Goal: Task Accomplishment & Management: Manage account settings

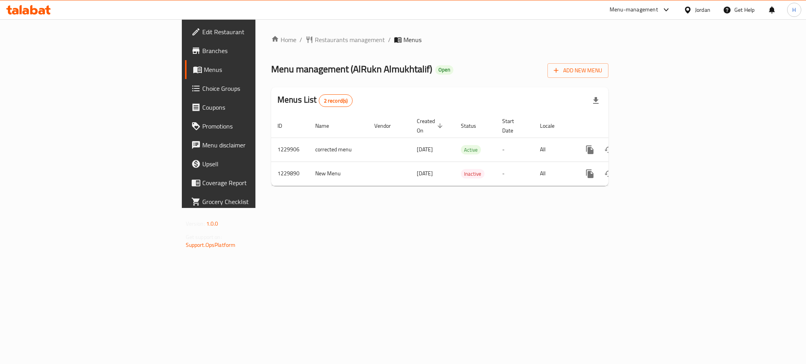
click at [315, 206] on div "Home / Restaurants management / Menus Menu management ( AlRukn Almukhtalif ) Op…" at bounding box center [439, 113] width 369 height 189
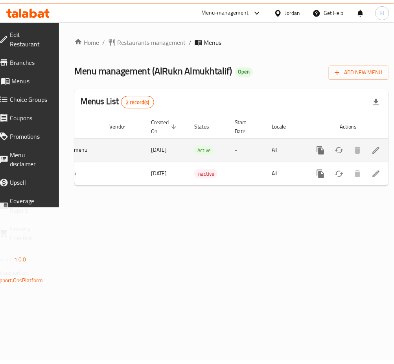
scroll to position [0, 87]
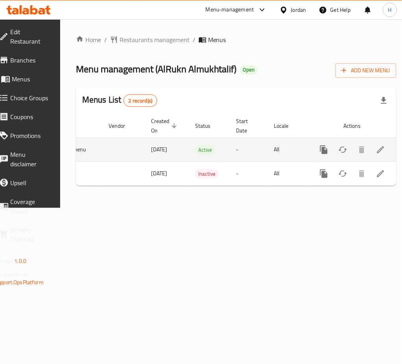
click at [376, 151] on icon "enhanced table" at bounding box center [380, 149] width 9 height 9
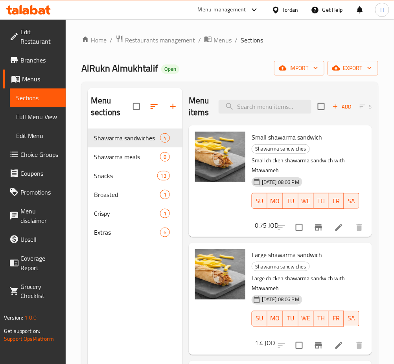
click at [177, 107] on icon "button" at bounding box center [172, 106] width 9 height 9
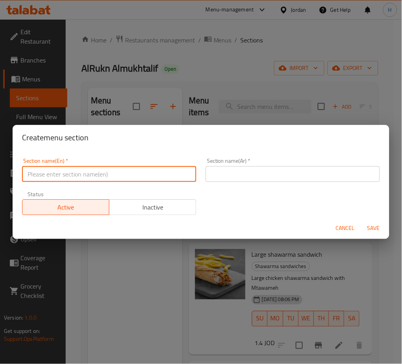
click at [155, 169] on input "text" at bounding box center [109, 174] width 174 height 16
type input "Smashed Burger"
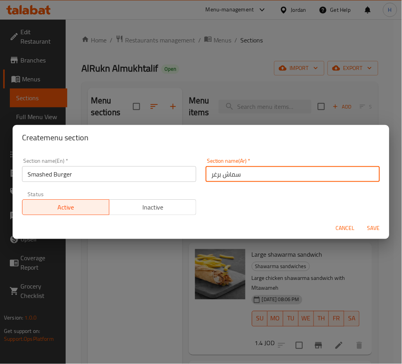
type input "سماش برغر"
type button "0"
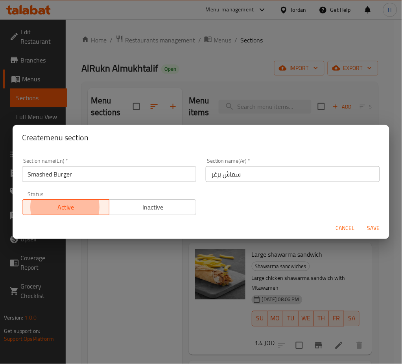
type button "1"
click at [361, 221] on button "Save" at bounding box center [373, 228] width 25 height 15
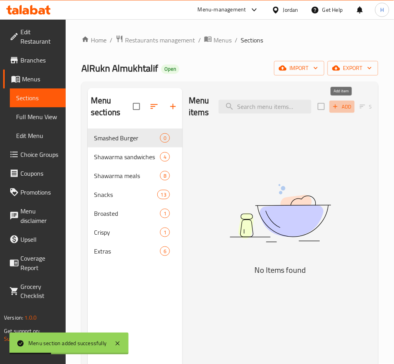
click at [345, 106] on span "Add" at bounding box center [342, 106] width 21 height 9
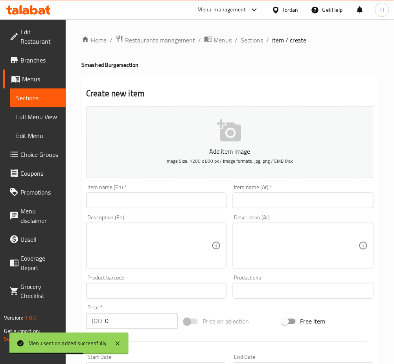
drag, startPoint x: 262, startPoint y: 199, endPoint x: 278, endPoint y: 7, distance: 193.0
click at [262, 199] on input "text" at bounding box center [303, 201] width 140 height 16
paste input "سناويش سماش برغر سنجل"
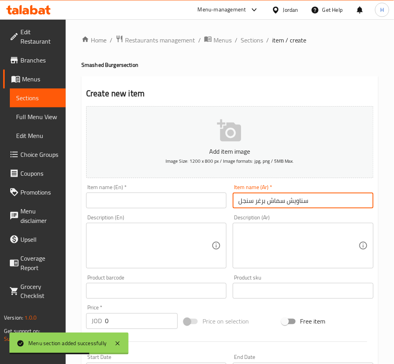
type input "سناويش سماش برغر سنجل"
click at [189, 191] on div "Item name (En)   * Item name (En) *" at bounding box center [156, 197] width 140 height 24
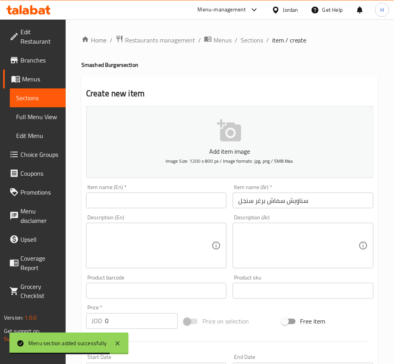
click at [189, 194] on input "text" at bounding box center [156, 201] width 140 height 16
paste input "Smashburger single sandwiches"
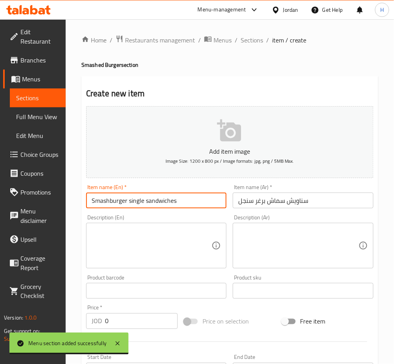
drag, startPoint x: 111, startPoint y: 202, endPoint x: 126, endPoint y: 232, distance: 34.1
click at [111, 202] on input "Smashburger single sandwiches" at bounding box center [156, 201] width 140 height 16
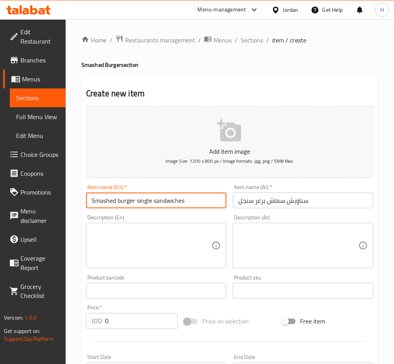
click at [189, 200] on input "Smashed burger single sandwiches" at bounding box center [156, 201] width 140 height 16
type input "Smashed burger single Sandwich"
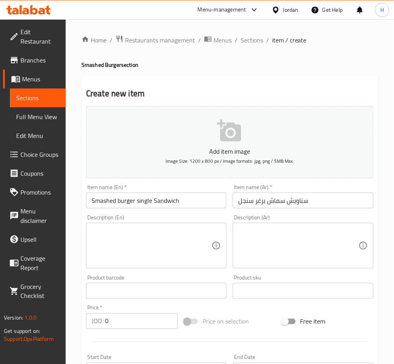
click at [149, 236] on textarea at bounding box center [152, 245] width 120 height 37
paste textarea "Fresh wagyu beef piece 130 gm with lettuce, pickles and onion slices Topped wit…"
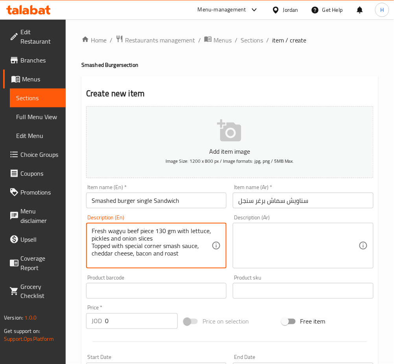
type textarea "Fresh wagyu beef piece 130 gm with lettuce, pickles and onion slices Topped wit…"
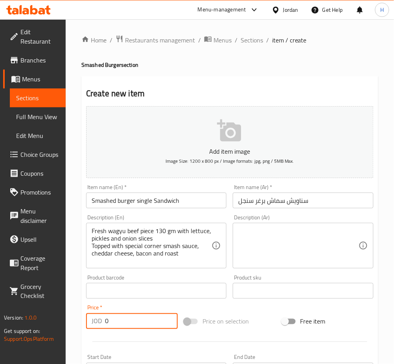
click at [151, 316] on input "0" at bounding box center [141, 322] width 73 height 16
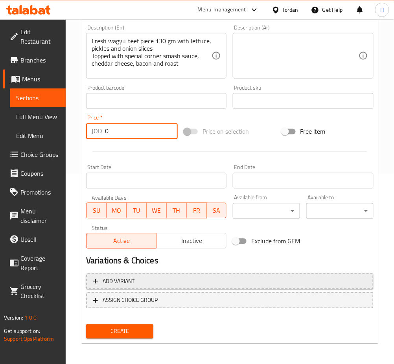
click at [145, 277] on span "Add variant" at bounding box center [229, 282] width 273 height 10
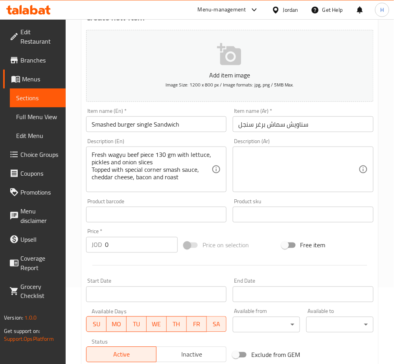
scroll to position [28, 0]
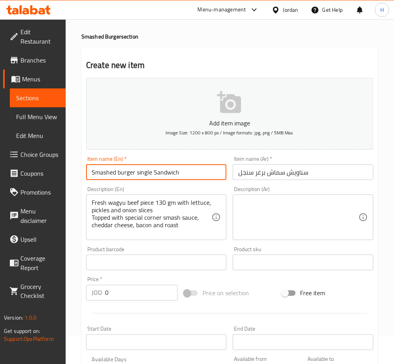
drag, startPoint x: 192, startPoint y: 167, endPoint x: 153, endPoint y: 176, distance: 39.7
click at [153, 176] on input "Smashed burger single Sandwich" at bounding box center [156, 172] width 140 height 16
type input "Smashed burger single"
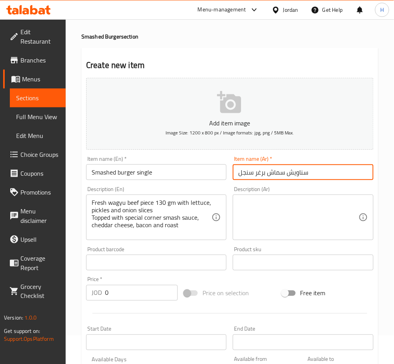
drag, startPoint x: 310, startPoint y: 170, endPoint x: 286, endPoint y: 178, distance: 25.6
click at [286, 178] on input "سناويش سماش برغر سنجل" at bounding box center [303, 172] width 140 height 16
type input "سماش برغر سنجل"
click at [253, 204] on textarea at bounding box center [298, 217] width 120 height 37
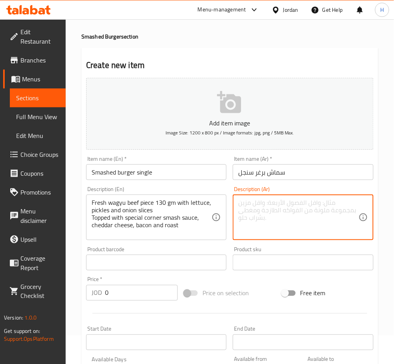
paste textarea "قطعة لحم واغيو طازجة 130 جرام مع خس، مخلل وشرائح بصل مغطاة بصوص كورنر سماش الخا…"
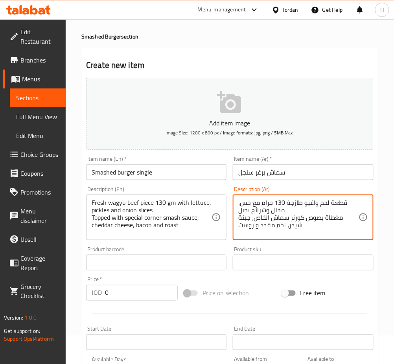
type textarea "قطعة لحم واغيو طازجة 130 جرام مع خس، مخلل وشرائح بصل مغطاة بصوص كورنر سماش الخا…"
click at [126, 288] on input "0" at bounding box center [141, 293] width 73 height 16
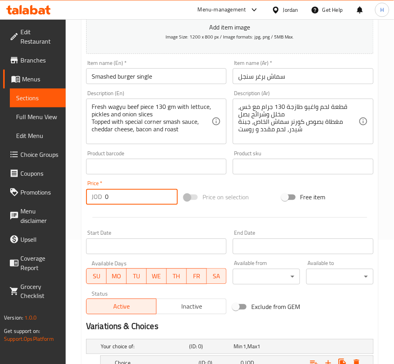
scroll to position [186, 0]
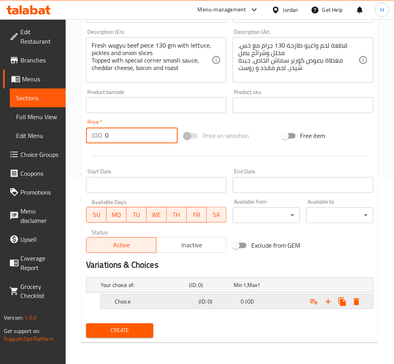
click at [134, 290] on h5 "Choice" at bounding box center [144, 286] width 86 height 8
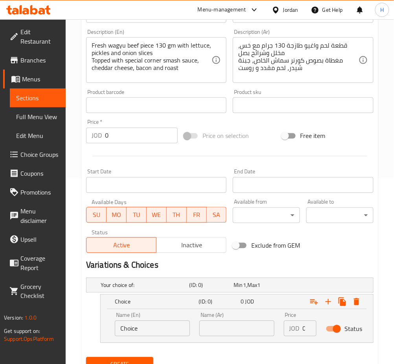
click at [149, 328] on input "Choice" at bounding box center [152, 329] width 75 height 16
type input "Sandwich"
type input "ساندويش"
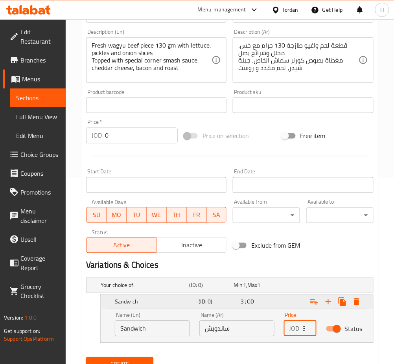
scroll to position [0, 0]
type input "3"
drag, startPoint x: 328, startPoint y: 303, endPoint x: 308, endPoint y: 312, distance: 21.9
click at [329, 303] on icon "Expand" at bounding box center [328, 301] width 9 height 9
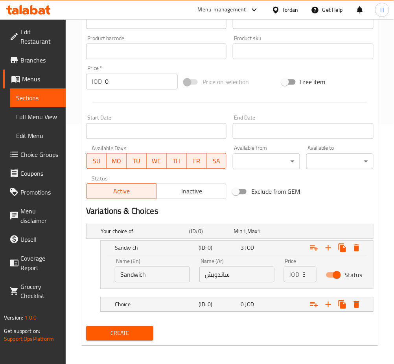
scroll to position [242, 0]
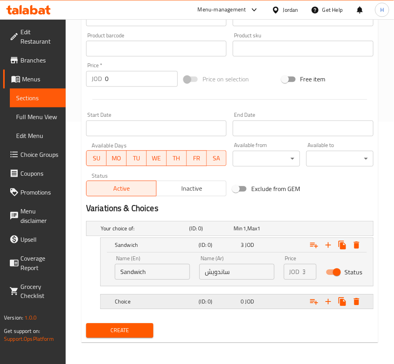
click at [177, 233] on h5 "Choice" at bounding box center [144, 229] width 86 height 8
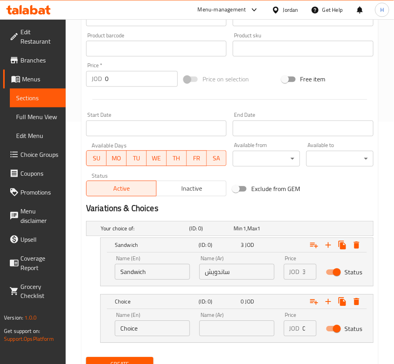
click at [153, 334] on input "Choice" at bounding box center [152, 329] width 75 height 16
type input "Meal"
type input "وجبة"
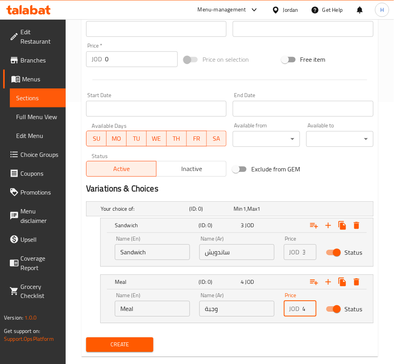
scroll to position [276, 0]
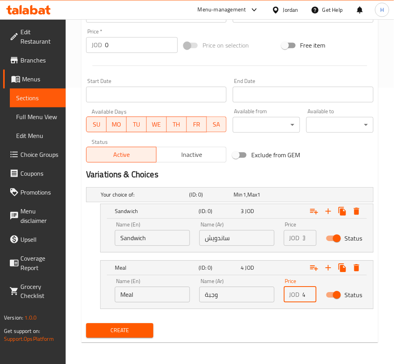
type input "4"
click at [131, 332] on span "Create" at bounding box center [119, 331] width 55 height 10
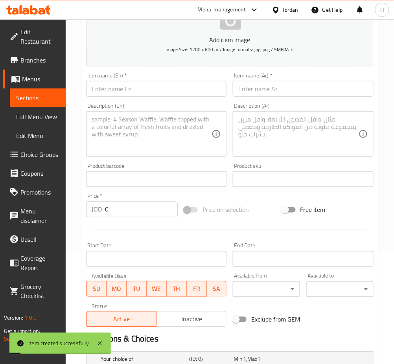
scroll to position [14, 0]
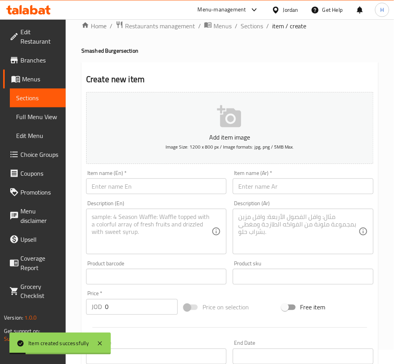
click at [190, 173] on div "Item name (En)   * Item name (En) *" at bounding box center [156, 182] width 140 height 24
click at [190, 180] on input "text" at bounding box center [156, 187] width 140 height 16
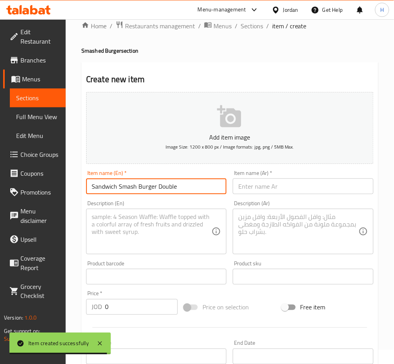
type input "Sandwich Smash Burger Double"
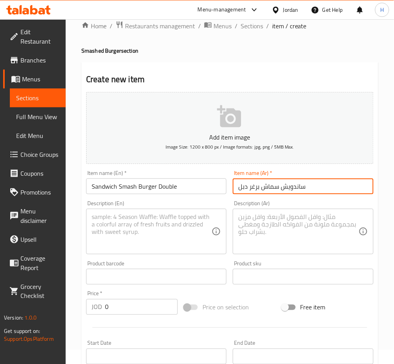
type input "ساندويش سماش برغر دبل"
click at [184, 229] on textarea at bounding box center [152, 231] width 120 height 37
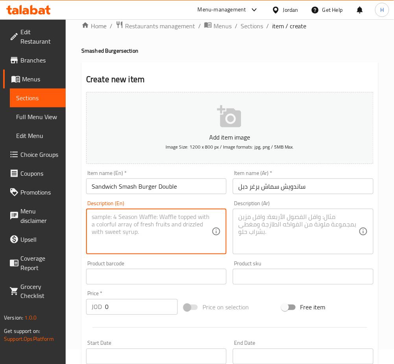
paste textarea "Two pieces of fresh wagyu beef, 260 gm, with lettuce, pickles and onion slices …"
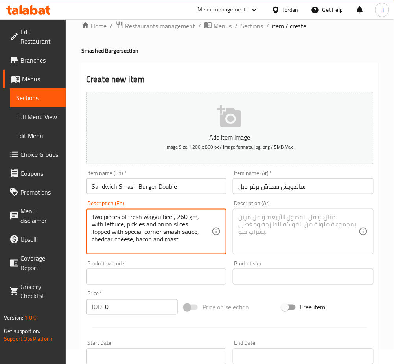
scroll to position [2, 0]
type textarea "Two pieces of fresh wagyu beef, 260 gm, with lettuce, pickles and onion slices …"
click at [326, 224] on textarea at bounding box center [298, 231] width 120 height 37
paste textarea "قطعتين لحم واغيو طازج 260 غم مع خس و مخلل و شراح بصل مغطى بصوص السماش الخاص بال…"
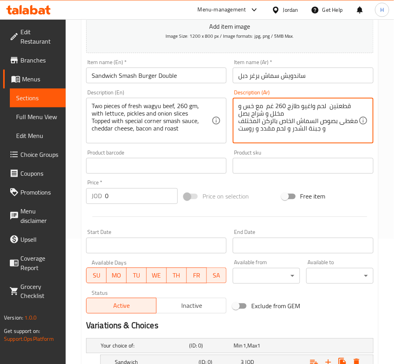
scroll to position [276, 0]
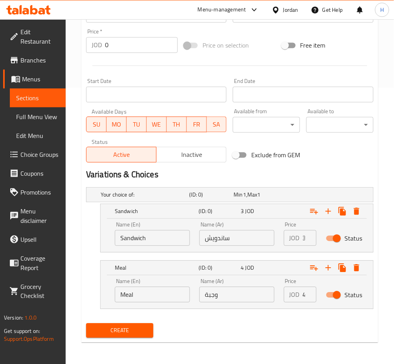
type textarea "قطعتين لحم واغيو طازج 260 غم مع خس و مخلل و شراح بصل مغطى بصوص السماش الخاص بال…"
click at [215, 237] on input "ساندويش" at bounding box center [236, 239] width 75 height 16
type input "4"
click at [242, 295] on input "وجبة" at bounding box center [236, 295] width 75 height 16
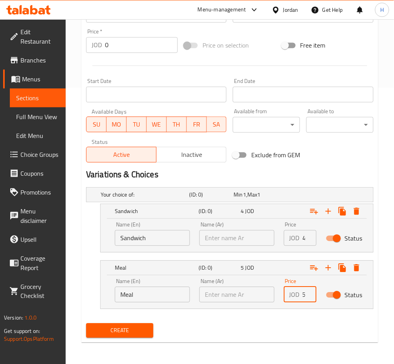
type input "5"
click at [86, 324] on button "Create" at bounding box center [119, 331] width 67 height 15
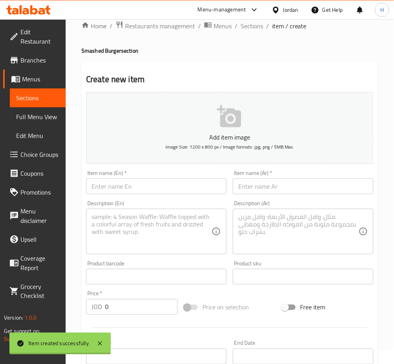
scroll to position [0, 0]
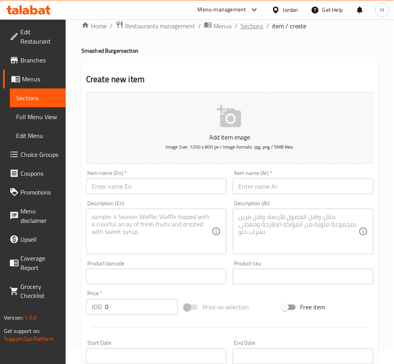
click at [244, 28] on span "Sections" at bounding box center [252, 25] width 22 height 9
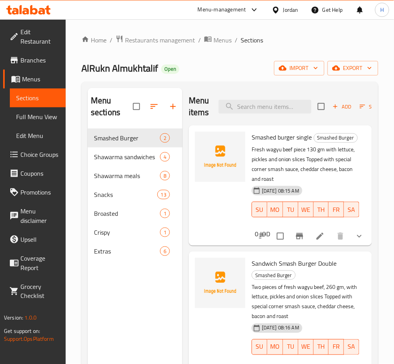
click at [339, 103] on span "Add" at bounding box center [342, 106] width 21 height 9
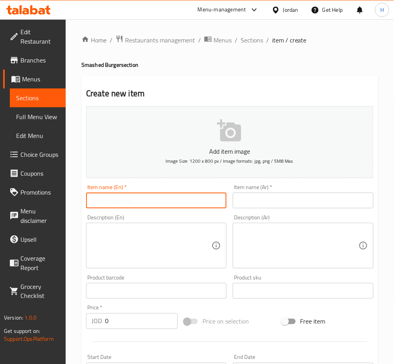
drag, startPoint x: 192, startPoint y: 203, endPoint x: 199, endPoint y: 197, distance: 8.7
click at [192, 203] on input "text" at bounding box center [156, 201] width 140 height 16
type input "Triple Smash Burger"
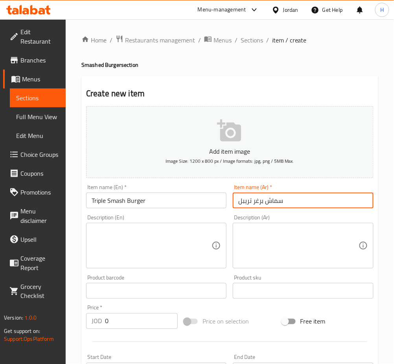
type input "سماش برغر تريبل"
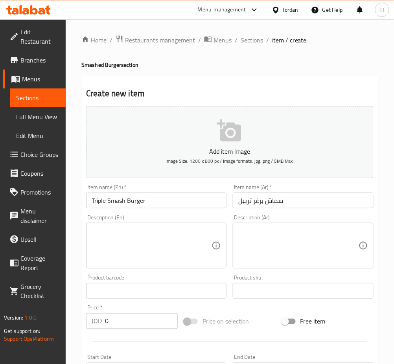
click at [299, 243] on textarea at bounding box center [298, 245] width 120 height 37
paste textarea "ثلاث لحم واغيو طازج 390 غم مع خس و مخلل و شراح بصل مغطى بصوص السماش الخاص بالرك…"
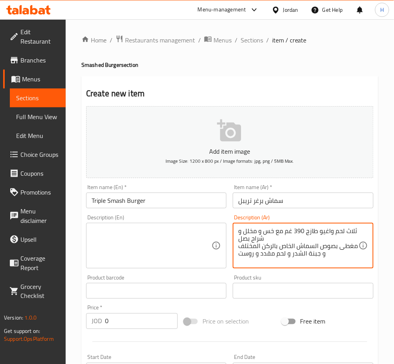
scroll to position [2, 0]
type textarea "ثلاث لحم واغيو طازج 390 غم مع خس و مخلل و شراح بصل مغطى بصوص السماش الخاص بالرك…"
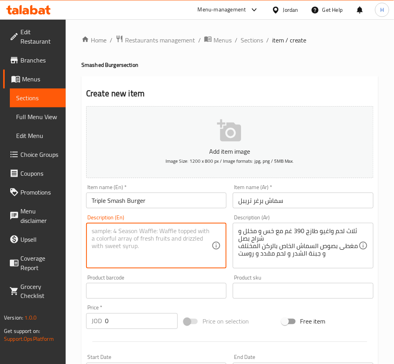
click at [113, 249] on textarea at bounding box center [152, 245] width 120 height 37
paste textarea "Three fresh wagyu beef, 390 gm, with lettuce, pickles and onion slices Topped w…"
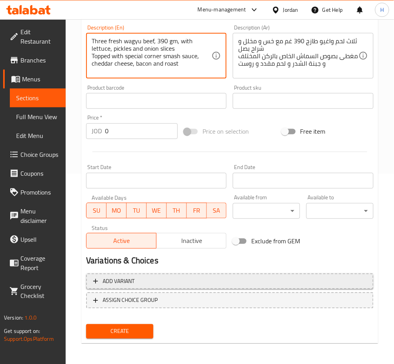
type textarea "Three fresh wagyu beef, 390 gm, with lettuce, pickles and onion slices Topped w…"
click at [216, 282] on span "Add variant" at bounding box center [229, 282] width 273 height 10
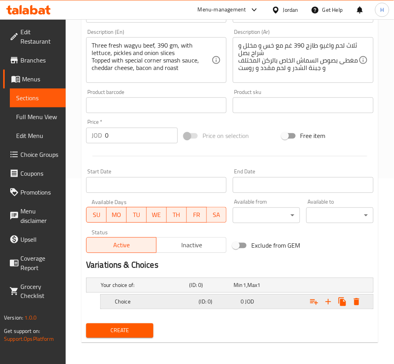
click at [160, 294] on div "Choice (ID: 0) 0 JOD" at bounding box center [232, 285] width 266 height 17
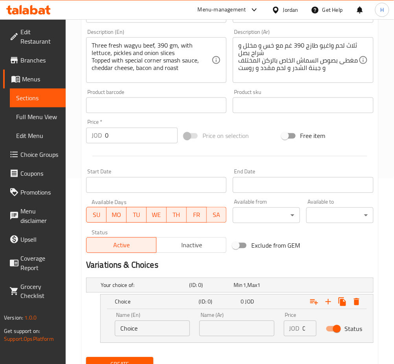
click at [187, 329] on input "Choice" at bounding box center [152, 329] width 75 height 16
type input "Sandwich"
type input "ساندويش"
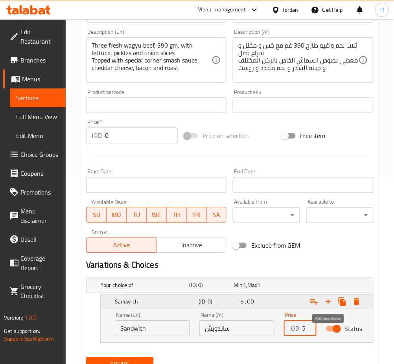
type input "5"
click at [326, 305] on icon "Expand" at bounding box center [328, 301] width 9 height 9
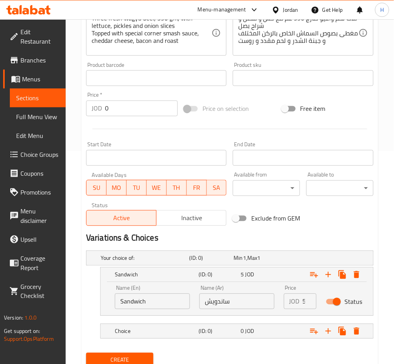
scroll to position [242, 0]
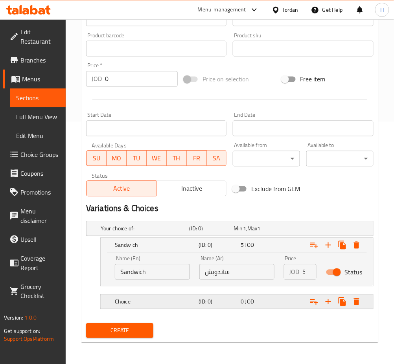
click at [206, 233] on h5 "(ID: 0)" at bounding box center [210, 229] width 41 height 8
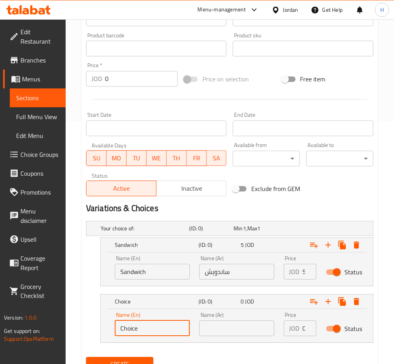
click at [166, 324] on input "Choice" at bounding box center [152, 329] width 75 height 16
type input "Meal"
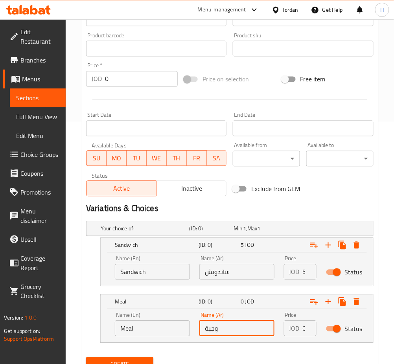
type input "وجبة"
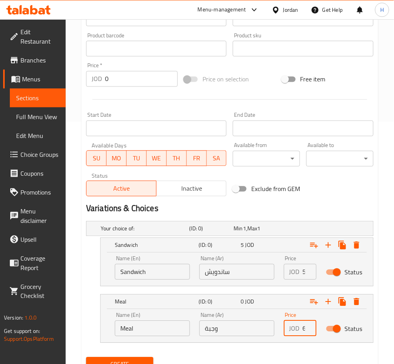
scroll to position [0, 0]
type input "6"
click at [86, 358] on button "Create" at bounding box center [119, 365] width 67 height 15
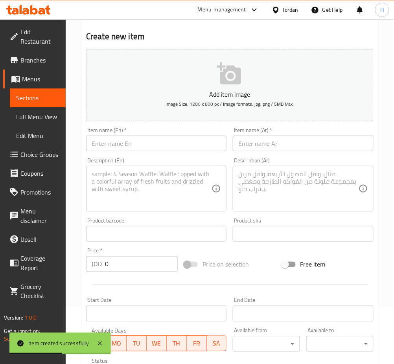
scroll to position [0, 0]
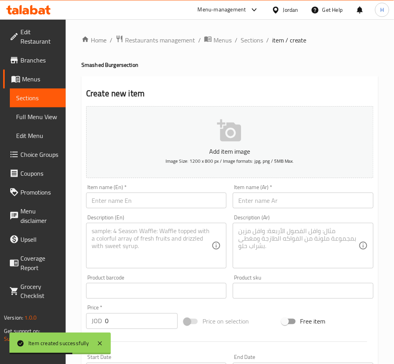
click at [252, 90] on h2 "Create new item" at bounding box center [230, 94] width 288 height 12
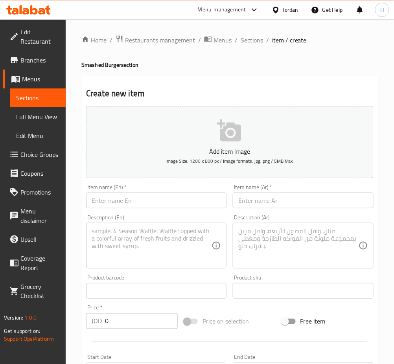
click at [264, 38] on ol "Home / Restaurants management / Menus / Sections / item / create" at bounding box center [229, 40] width 297 height 10
click at [253, 39] on span "Sections" at bounding box center [252, 39] width 22 height 9
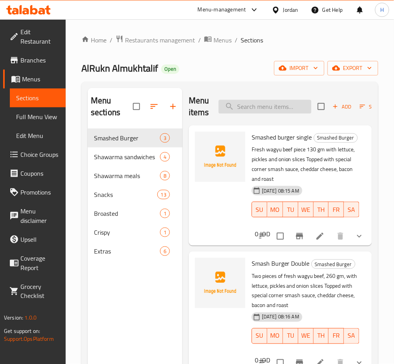
click at [247, 106] on input "search" at bounding box center [265, 107] width 93 height 14
type input "wing"
click at [174, 103] on icon "button" at bounding box center [172, 106] width 9 height 9
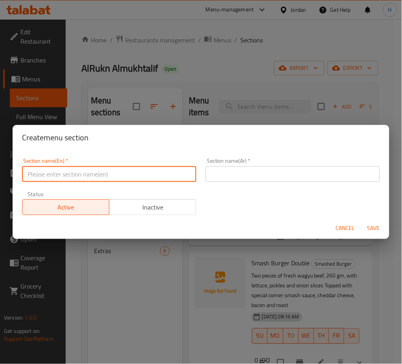
click at [120, 168] on input "text" at bounding box center [109, 174] width 174 height 16
type input "Wings"
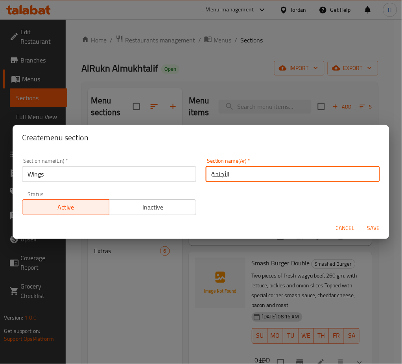
type input "الأجنحة"
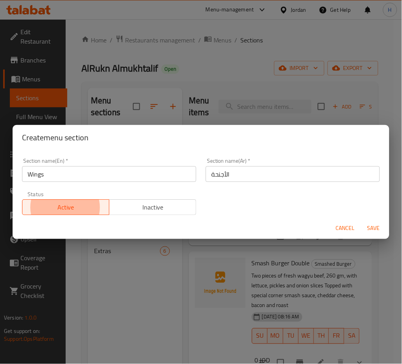
type button "0"
type button "1"
click at [361, 221] on button "Save" at bounding box center [373, 228] width 25 height 15
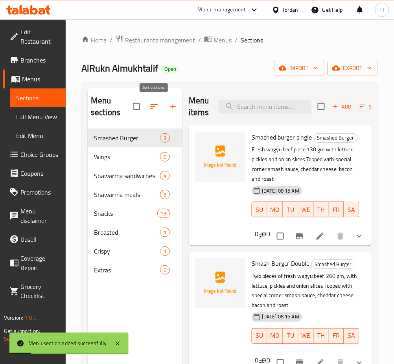
click at [151, 107] on icon "button" at bounding box center [154, 106] width 7 height 5
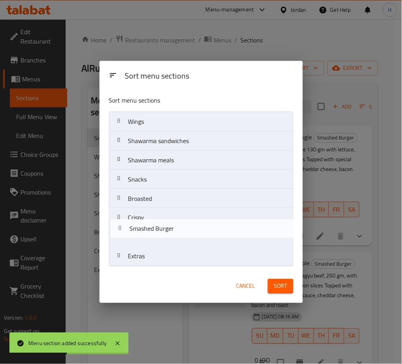
drag, startPoint x: 173, startPoint y: 124, endPoint x: 173, endPoint y: 242, distance: 118.4
click at [173, 242] on nav "Smashed Burger Wings Shawarma sandwiches Shawarma meals Snacks Broasted Crispy …" at bounding box center [201, 189] width 185 height 155
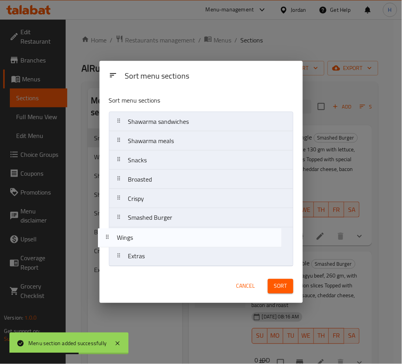
drag, startPoint x: 166, startPoint y: 125, endPoint x: 152, endPoint y: 247, distance: 123.6
click at [152, 247] on nav "Wings Shawarma sandwiches Shawarma meals Snacks Broasted Crispy Smashed Burger …" at bounding box center [201, 189] width 185 height 155
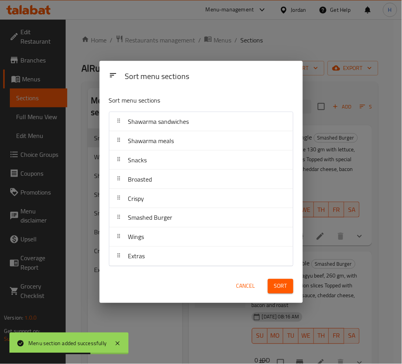
click at [281, 294] on div "Sort" at bounding box center [280, 287] width 35 height 24
click at [281, 291] on span "Sort" at bounding box center [280, 287] width 13 height 10
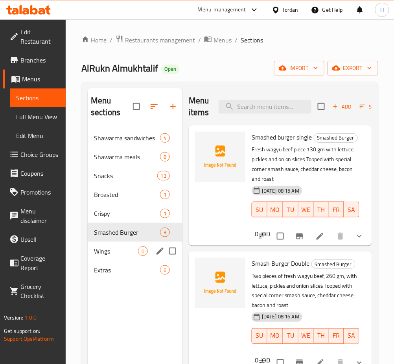
click at [128, 246] on div "Wings 0" at bounding box center [135, 251] width 95 height 19
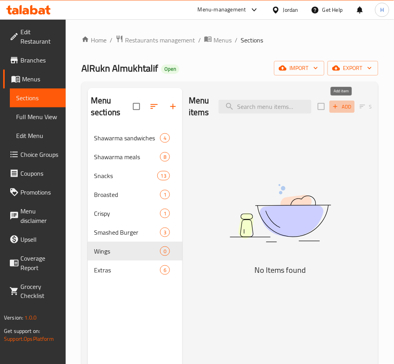
click at [341, 103] on span "Add" at bounding box center [342, 106] width 21 height 9
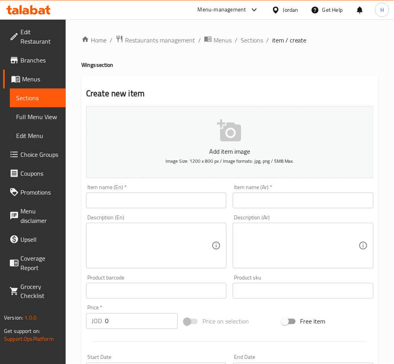
click at [216, 199] on input "text" at bounding box center [156, 201] width 140 height 16
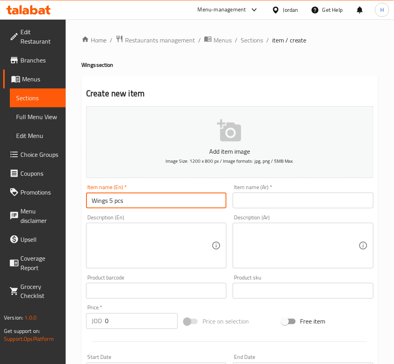
type input "Wings 5 pcs"
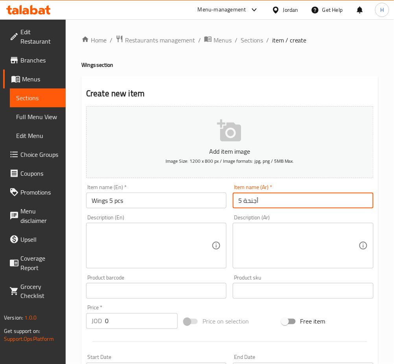
scroll to position [190, 0]
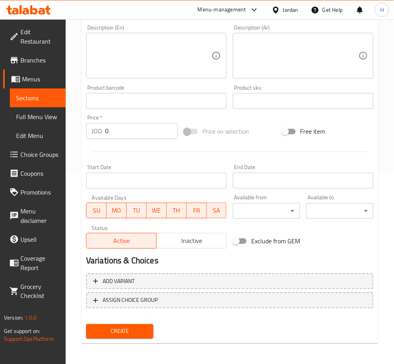
type input "5 أجنحة"
click at [140, 134] on input "0" at bounding box center [141, 132] width 73 height 16
type input "2.40"
click at [86, 325] on button "Create" at bounding box center [119, 332] width 67 height 15
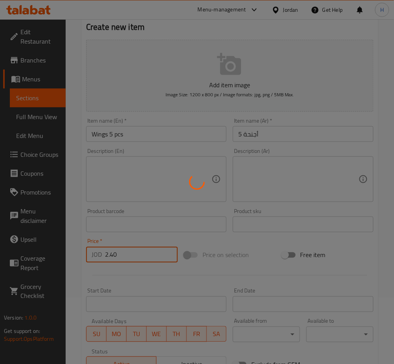
scroll to position [0, 0]
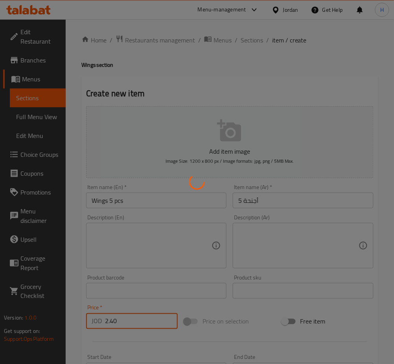
type input "0"
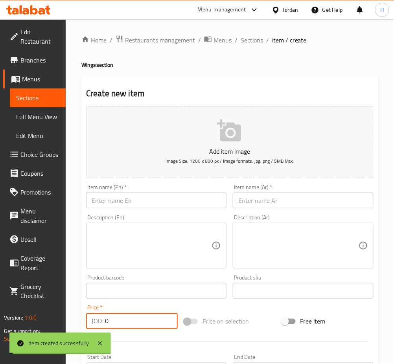
click at [140, 195] on input "text" at bounding box center [156, 201] width 140 height 16
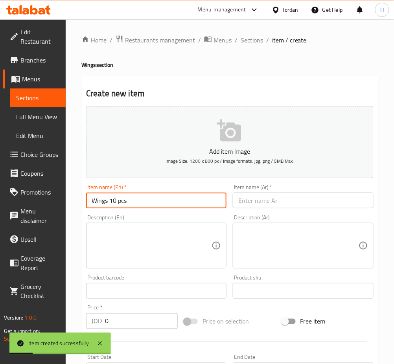
type input "Wings 10 pcs"
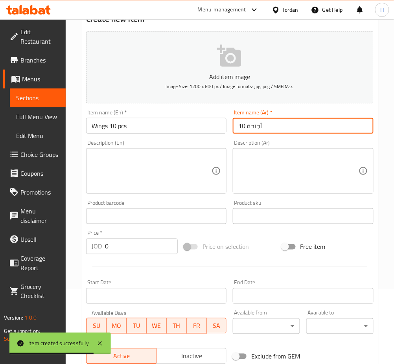
scroll to position [157, 0]
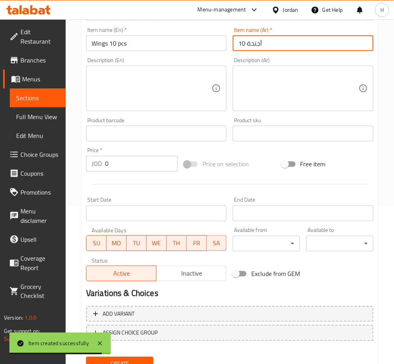
type input "أجنحة 10"
click at [143, 172] on input "0" at bounding box center [141, 164] width 73 height 16
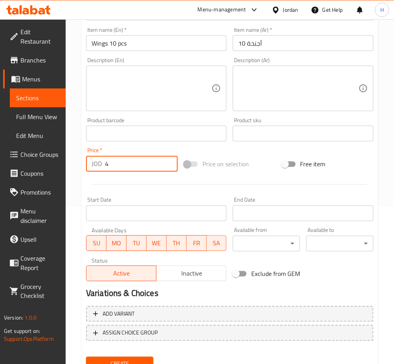
type input "4"
click at [86, 357] on button "Create" at bounding box center [119, 364] width 67 height 15
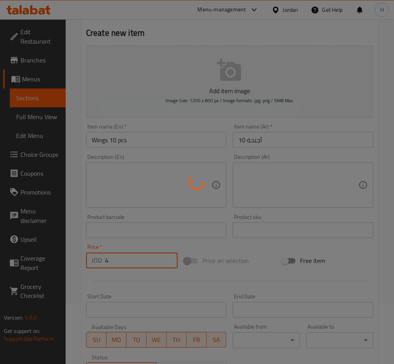
scroll to position [0, 0]
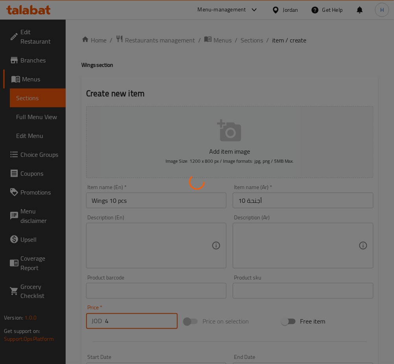
type input "0"
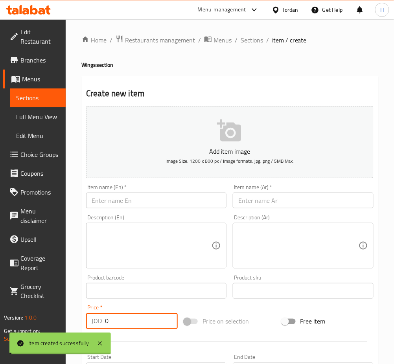
click at [147, 199] on input "text" at bounding box center [156, 201] width 140 height 16
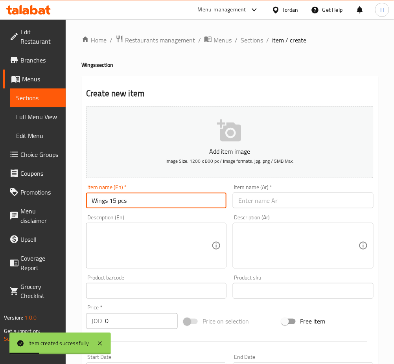
type input "Wings 15 pcs"
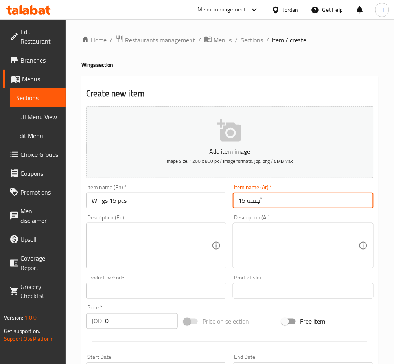
type input "أجنحة 15"
click at [145, 325] on input "0" at bounding box center [141, 322] width 73 height 16
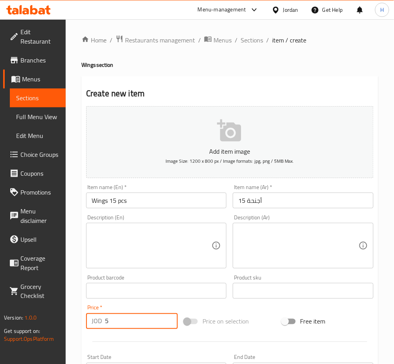
type input "5"
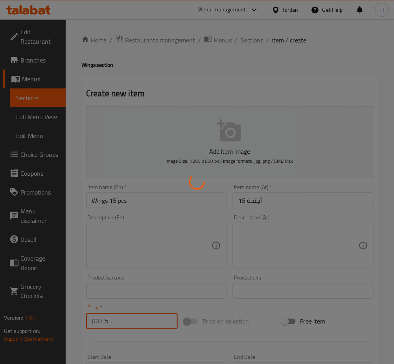
type input "0"
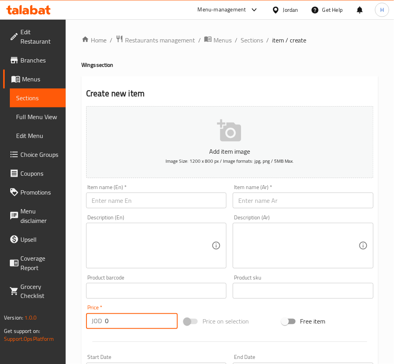
click at [204, 197] on input "text" at bounding box center [156, 201] width 140 height 16
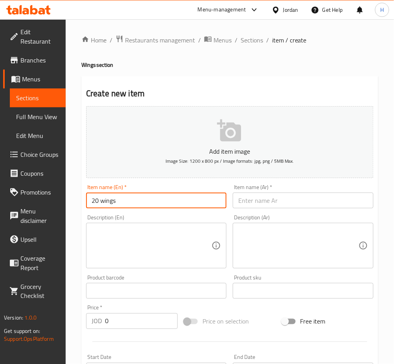
type input "20 wings"
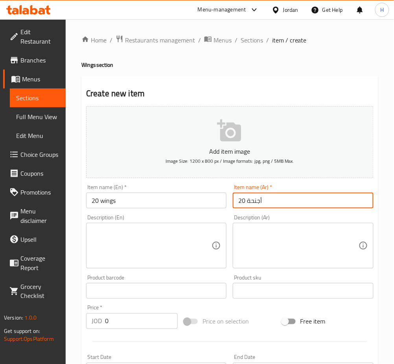
type input "20 أجنحة"
click at [117, 329] on input "0" at bounding box center [141, 322] width 73 height 16
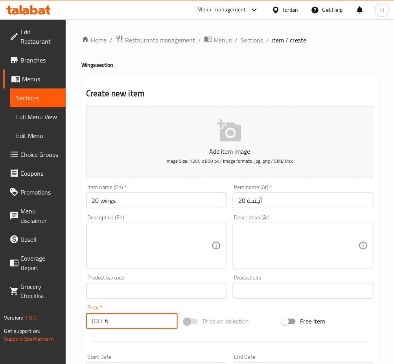
type input "6"
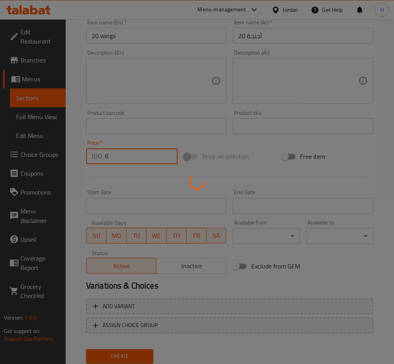
scroll to position [190, 0]
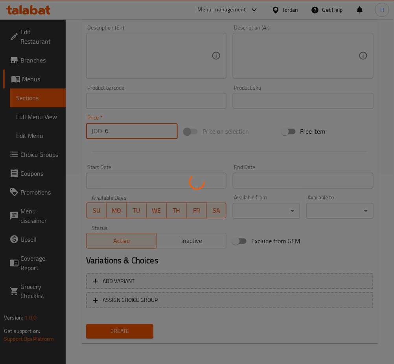
type input "0"
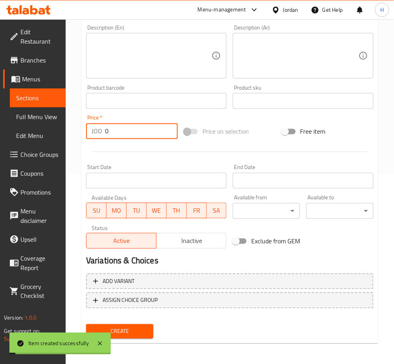
click at [48, 155] on span "Choice Groups" at bounding box center [39, 154] width 39 height 9
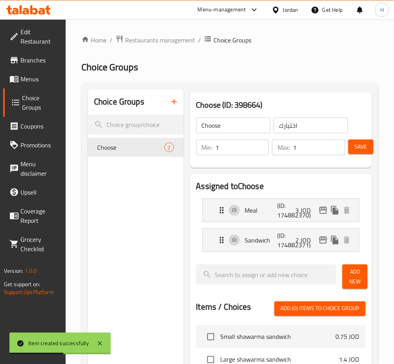
click at [173, 97] on button "button" at bounding box center [174, 101] width 19 height 19
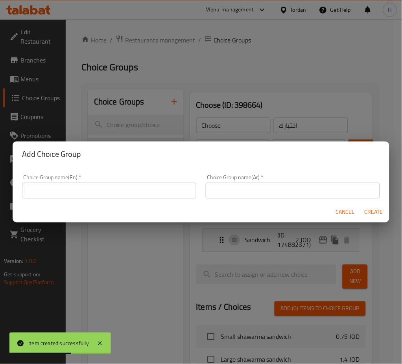
click at [169, 181] on div "Choice Group name(En)   * Choice Group name(En) *" at bounding box center [109, 187] width 174 height 24
drag, startPoint x: 169, startPoint y: 181, endPoint x: 157, endPoint y: 185, distance: 12.7
click at [167, 181] on div "Choice Group name(En)   * Choice Group name(En) *" at bounding box center [109, 187] width 174 height 24
click at [155, 187] on input "text" at bounding box center [109, 191] width 174 height 16
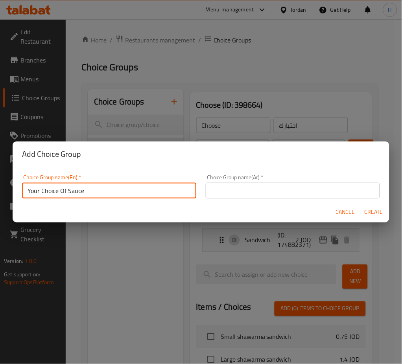
type input "Your Choice Of Sauce"
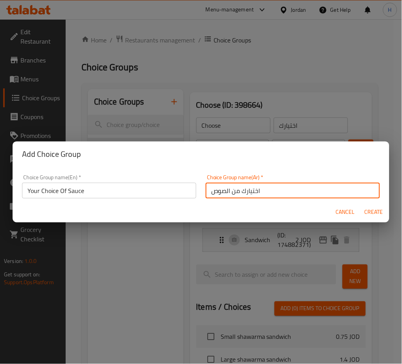
type input "اختيارك من الصوص"
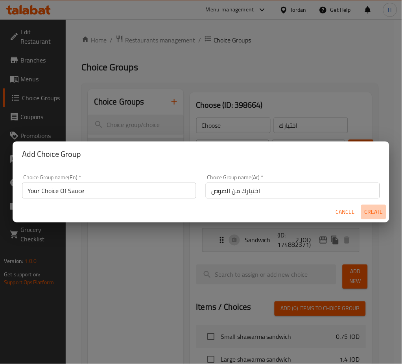
drag, startPoint x: 380, startPoint y: 214, endPoint x: 232, endPoint y: 154, distance: 160.6
click at [380, 214] on span "Create" at bounding box center [373, 212] width 19 height 10
type input "Your Choice Of Sauce"
type input "اختيارك من الصوص"
type input "0"
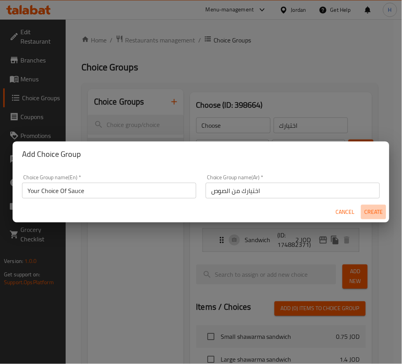
type input "0"
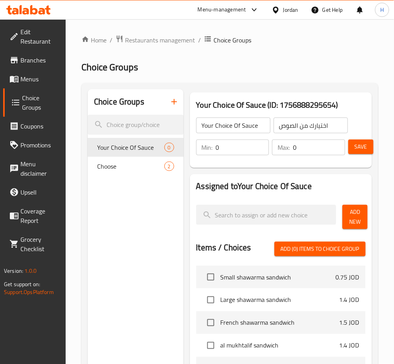
click at [236, 147] on input "0" at bounding box center [243, 148] width 54 height 16
type input "1"
click at [352, 222] on span "Add New" at bounding box center [355, 217] width 13 height 20
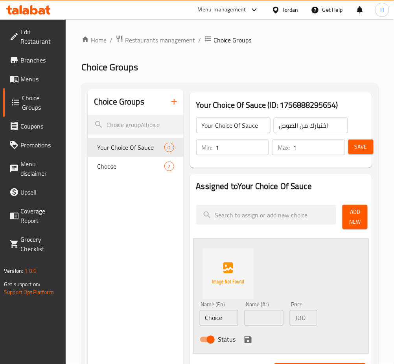
click at [227, 323] on input "Choice" at bounding box center [219, 318] width 39 height 16
type input "Buffalo"
type input "بافلو"
click at [251, 340] on icon "save" at bounding box center [248, 339] width 9 height 9
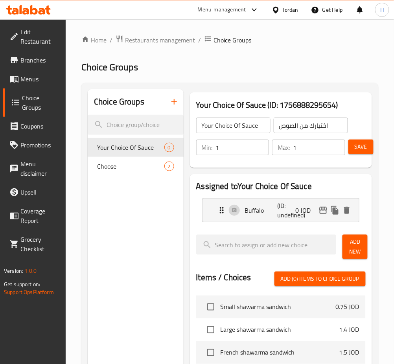
click at [350, 249] on span "Add New" at bounding box center [355, 247] width 13 height 20
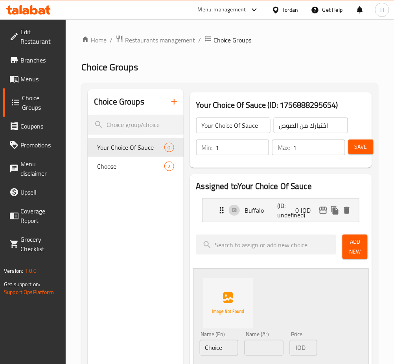
click at [236, 351] on input "Choice" at bounding box center [219, 348] width 39 height 16
type input "Honey Mustard"
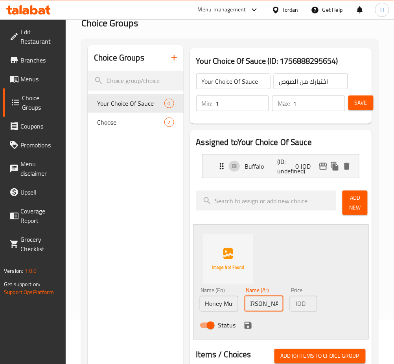
scroll to position [105, 0]
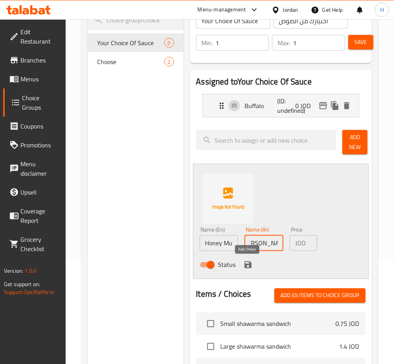
type input "[PERSON_NAME]"
click at [246, 268] on icon "save" at bounding box center [248, 265] width 7 height 7
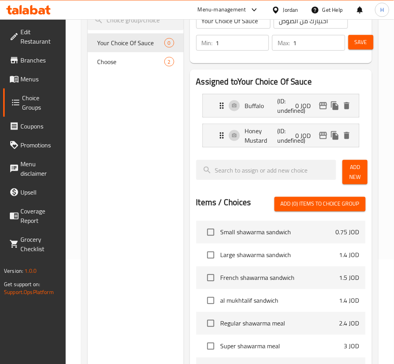
click at [361, 168] on span "Add New" at bounding box center [355, 172] width 13 height 20
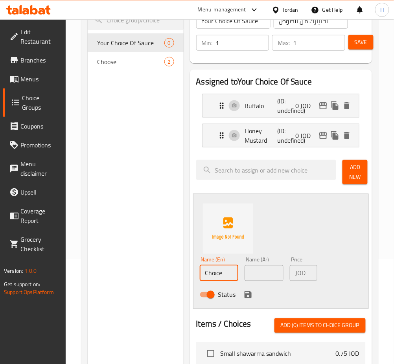
click at [234, 277] on input "Choice" at bounding box center [219, 274] width 39 height 16
click at [234, 277] on input "BBq" at bounding box center [219, 274] width 39 height 16
type input "BBQ"
type input "باربكيو"
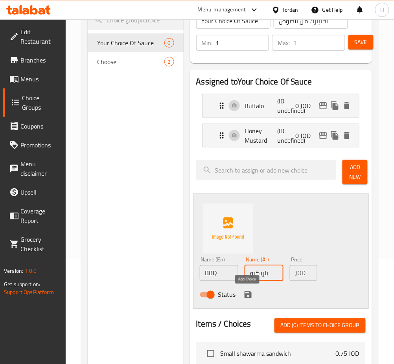
click at [242, 292] on button "save" at bounding box center [248, 295] width 12 height 12
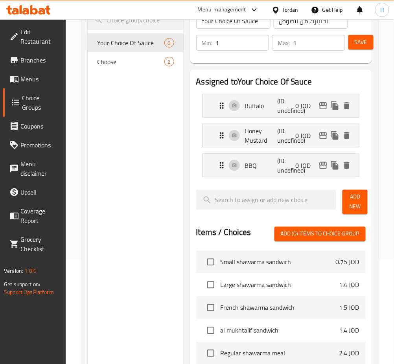
click at [369, 194] on div "Assigned to Your Choice Of Sauce Buffalo (ID: undefined) 0 JOD Name (En) Buffal…" at bounding box center [281, 271] width 182 height 403
click at [360, 200] on span "Add New" at bounding box center [355, 202] width 13 height 20
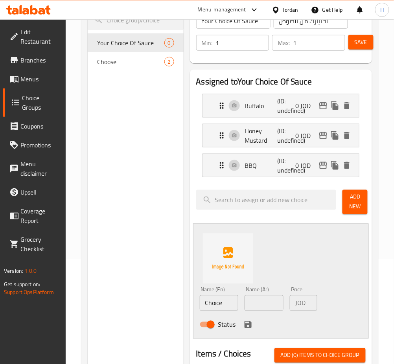
click at [225, 304] on input "Choice" at bounding box center [219, 303] width 39 height 16
type input "Ranch"
type input "رانش"
click at [244, 327] on icon "save" at bounding box center [248, 324] width 9 height 9
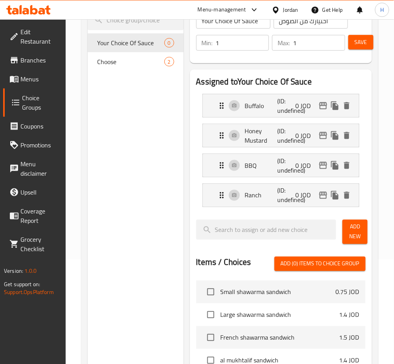
click at [359, 236] on span "Add New" at bounding box center [355, 232] width 13 height 20
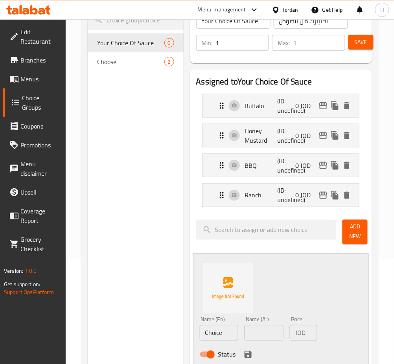
click at [231, 334] on input "Choice" at bounding box center [219, 333] width 39 height 16
type input "Sweet Chilli"
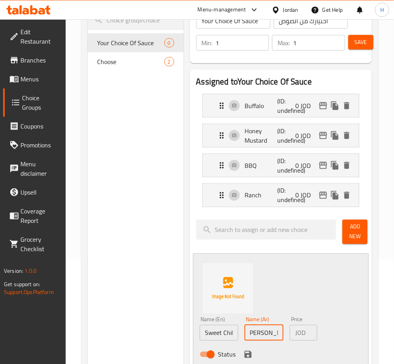
scroll to position [0, 7]
type input "[PERSON_NAME]"
click at [250, 352] on icon "save" at bounding box center [248, 354] width 9 height 9
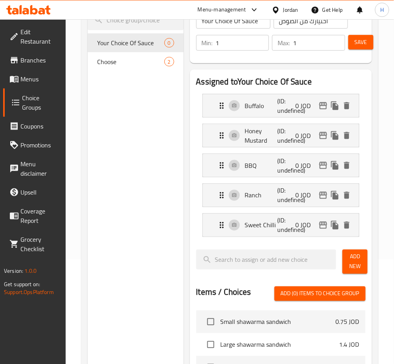
click at [358, 46] on span "Save" at bounding box center [361, 42] width 13 height 10
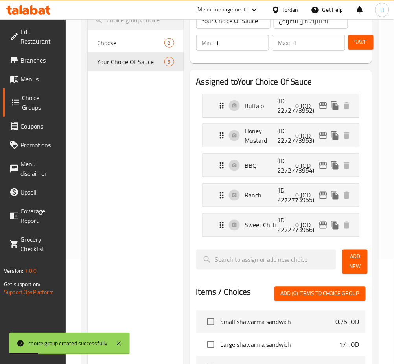
click at [57, 72] on link "Menus" at bounding box center [34, 79] width 63 height 19
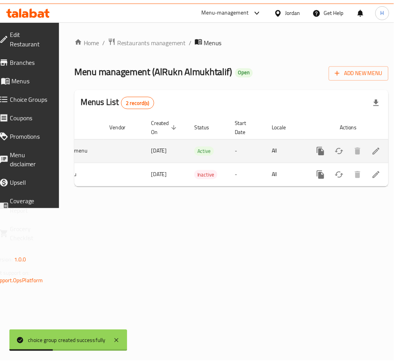
scroll to position [0, 87]
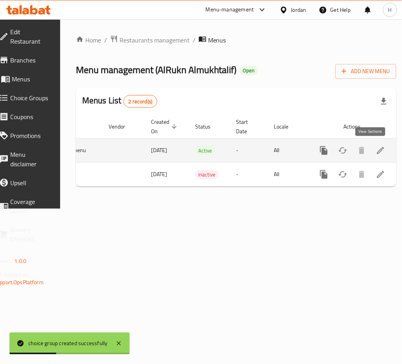
click at [376, 153] on icon "enhanced table" at bounding box center [380, 150] width 9 height 9
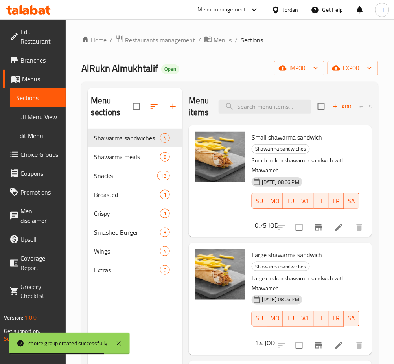
click at [173, 295] on div "Menu sections Shawarma sandwiches 4 Shawarma meals 8 Snacks 13 Broasted 1 Crisp…" at bounding box center [135, 270] width 95 height 364
click at [116, 253] on span "Wings" at bounding box center [116, 251] width 44 height 9
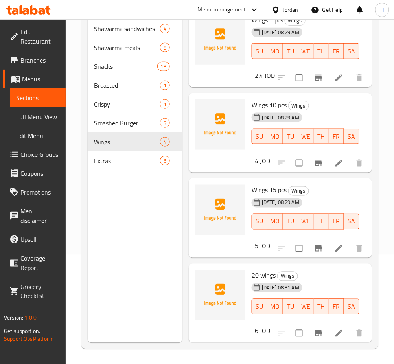
scroll to position [110, 0]
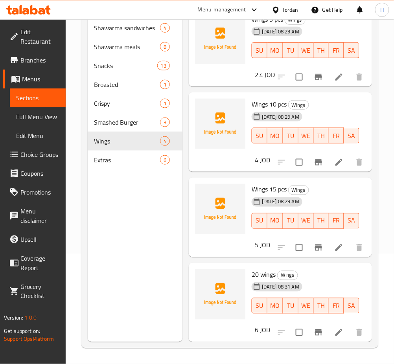
click at [334, 328] on icon at bounding box center [338, 332] width 9 height 9
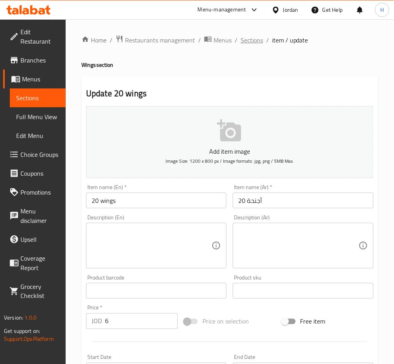
click at [254, 44] on span "Sections" at bounding box center [252, 39] width 22 height 9
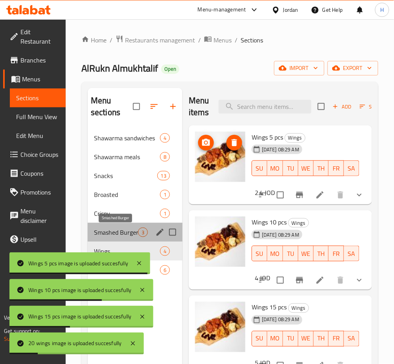
click at [122, 230] on span "Smashed Burger" at bounding box center [116, 232] width 44 height 9
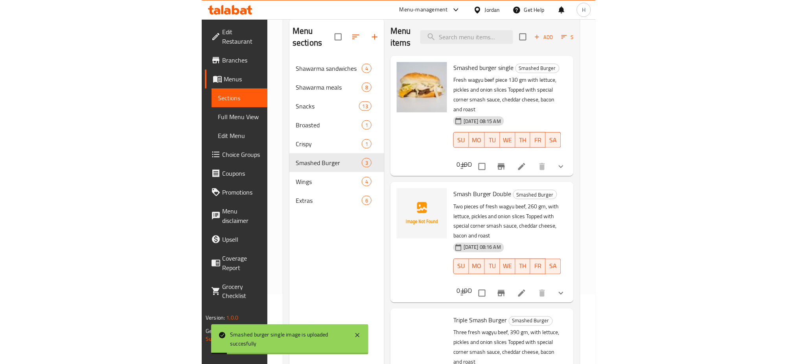
scroll to position [110, 0]
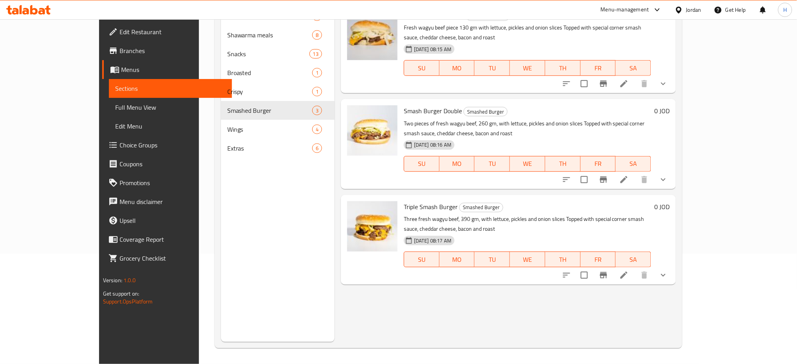
click at [36, 16] on div at bounding box center [28, 10] width 57 height 16
click at [42, 13] on icon at bounding box center [42, 11] width 7 height 7
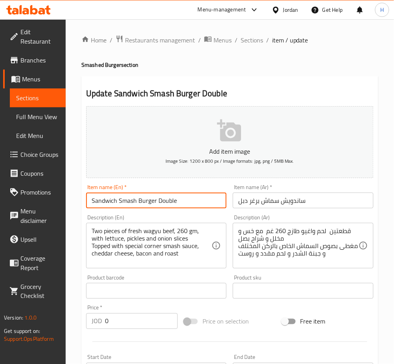
drag, startPoint x: 117, startPoint y: 201, endPoint x: 42, endPoint y: 196, distance: 74.6
click at [42, 205] on div "Edit Restaurant Branches Menus Sections Full Menu View Edit Menu Choice Groups …" at bounding box center [197, 301] width 394 height 565
type input "Smash Burger Double"
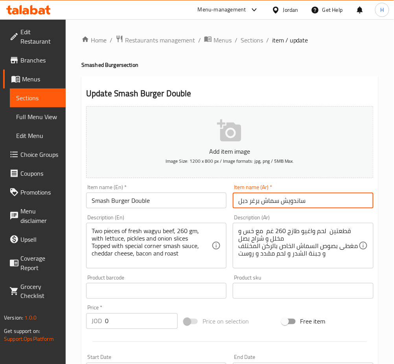
drag, startPoint x: 326, startPoint y: 200, endPoint x: 283, endPoint y: 199, distance: 42.5
click at [283, 199] on input "ساندويش سماش برغر دبل" at bounding box center [303, 201] width 140 height 16
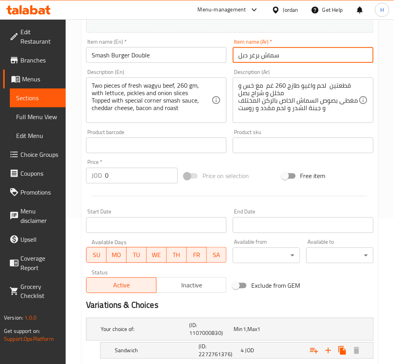
scroll to position [210, 0]
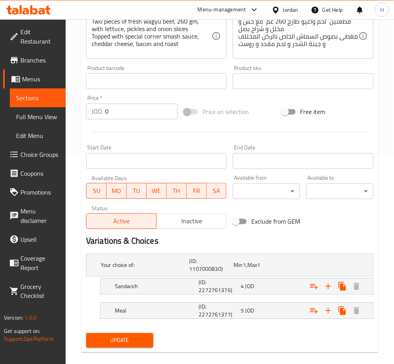
type input "سماش برغر دبل"
click at [96, 345] on span "Update" at bounding box center [119, 341] width 55 height 10
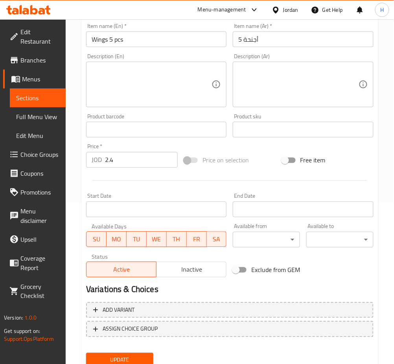
scroll to position [190, 0]
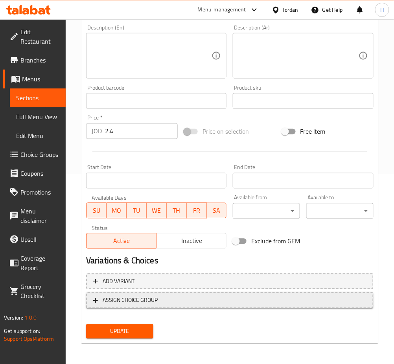
click at [142, 303] on span "ASSIGN CHOICE GROUP" at bounding box center [130, 301] width 55 height 10
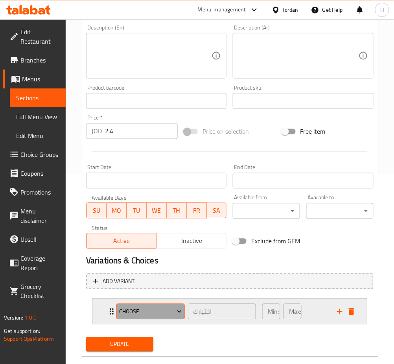
click at [138, 316] on button "Choose" at bounding box center [150, 312] width 68 height 16
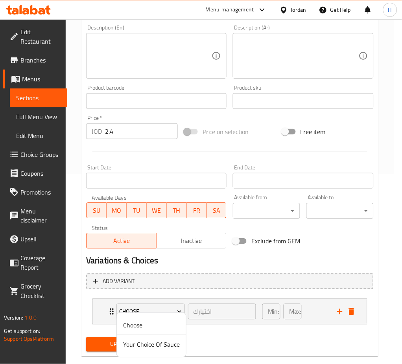
drag, startPoint x: 140, startPoint y: 344, endPoint x: 128, endPoint y: 349, distance: 12.7
click at [141, 344] on span "Your Choice Of Sauce" at bounding box center [151, 344] width 57 height 9
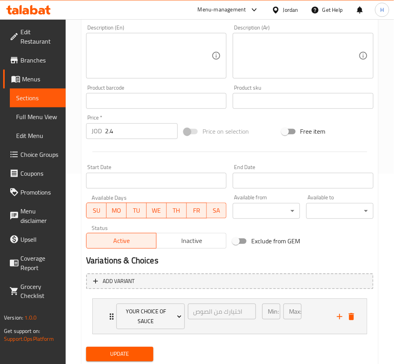
click at [120, 350] on span "Update" at bounding box center [119, 355] width 55 height 10
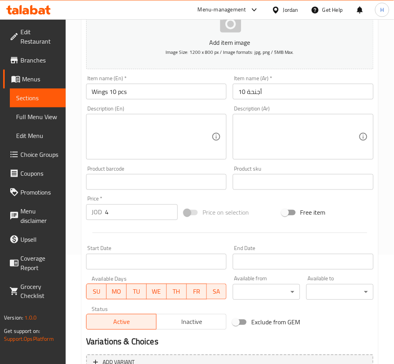
scroll to position [190, 0]
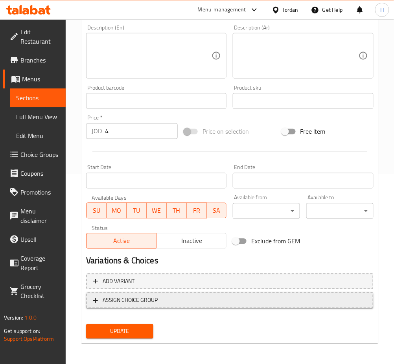
click at [146, 302] on span "ASSIGN CHOICE GROUP" at bounding box center [130, 301] width 55 height 10
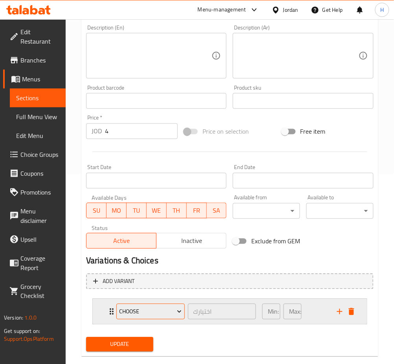
click at [146, 314] on span "Choose" at bounding box center [150, 312] width 63 height 10
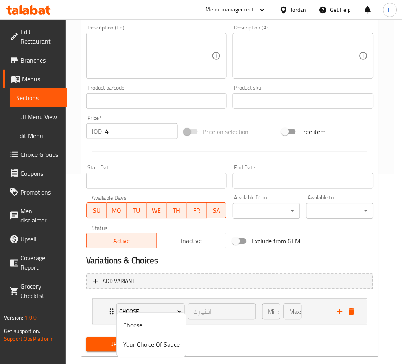
click at [143, 340] on span "Your Choice Of Sauce" at bounding box center [151, 344] width 57 height 9
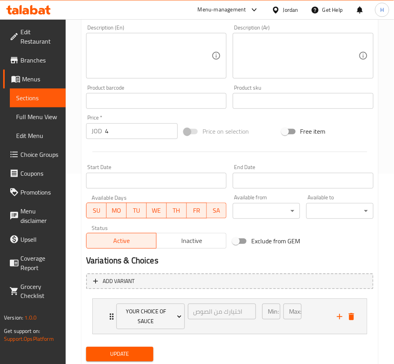
click at [129, 343] on div "Add variant Your Choice Of Sauce اختيارك من الصوص ​ Min: 1 ​ Max: 1 ​ Buffalo (…" at bounding box center [230, 308] width 294 height 74
drag, startPoint x: 103, startPoint y: 357, endPoint x: 120, endPoint y: 315, distance: 45.4
click at [103, 357] on span "Update" at bounding box center [119, 355] width 55 height 10
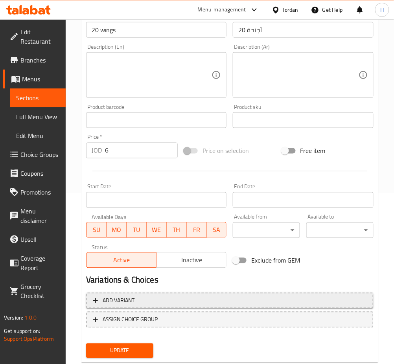
scroll to position [190, 0]
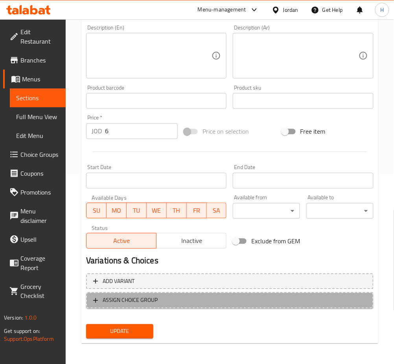
click at [144, 299] on span "ASSIGN CHOICE GROUP" at bounding box center [130, 301] width 55 height 10
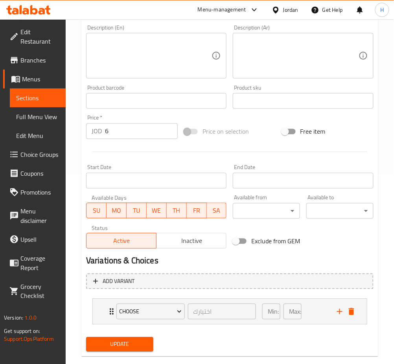
click at [144, 312] on span "Choose" at bounding box center [150, 312] width 63 height 10
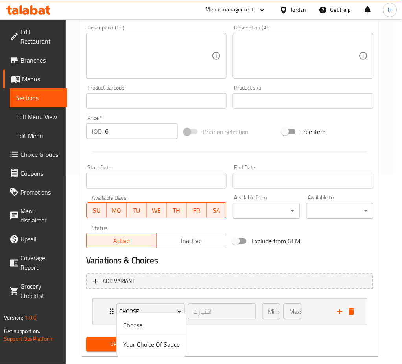
click at [135, 342] on span "Your Choice Of Sauce" at bounding box center [151, 344] width 57 height 9
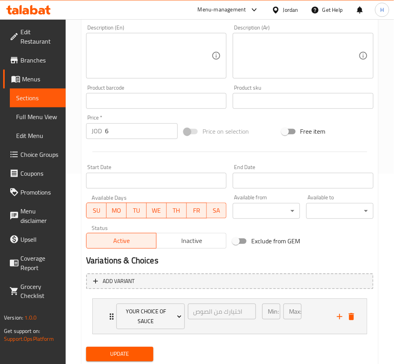
click at [130, 345] on div "Update" at bounding box center [120, 354] width 74 height 21
click at [121, 352] on span "Update" at bounding box center [119, 355] width 55 height 10
click at [129, 356] on span "Update" at bounding box center [119, 355] width 55 height 10
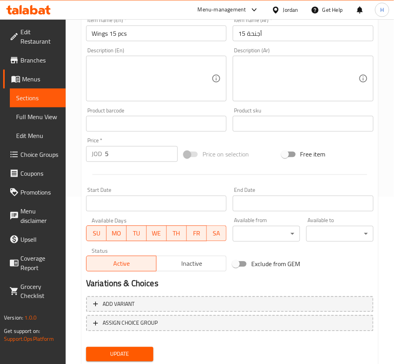
scroll to position [190, 0]
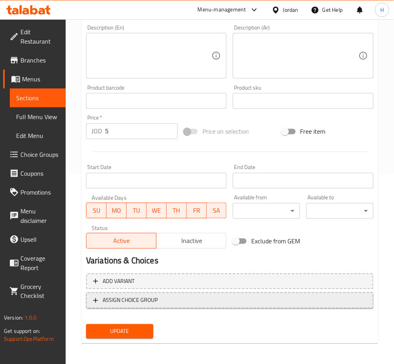
click at [122, 298] on span "ASSIGN CHOICE GROUP" at bounding box center [130, 301] width 55 height 10
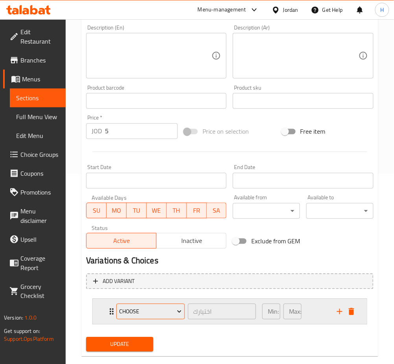
click at [129, 314] on span "Choose" at bounding box center [150, 312] width 63 height 10
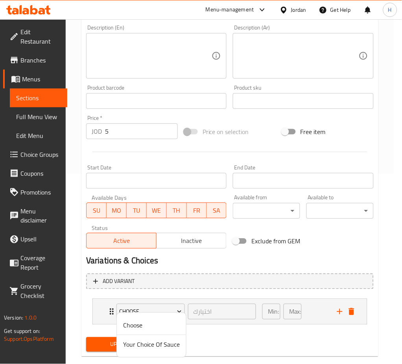
click at [133, 346] on span "Your Choice Of Sauce" at bounding box center [151, 344] width 57 height 9
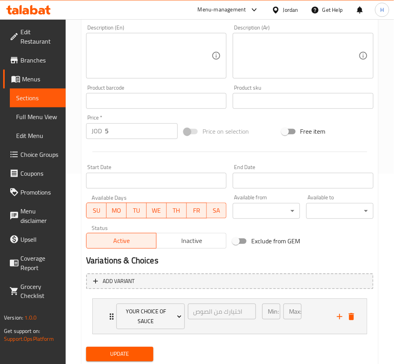
click at [129, 340] on div "Add variant Your Choice Of Sauce اختيارك من الصوص ​ Min: 1 ​ Max: 1 ​ Buffalo (…" at bounding box center [230, 308] width 294 height 74
click at [122, 351] on span "Update" at bounding box center [119, 355] width 55 height 10
